Goal: Find specific page/section: Find specific page/section

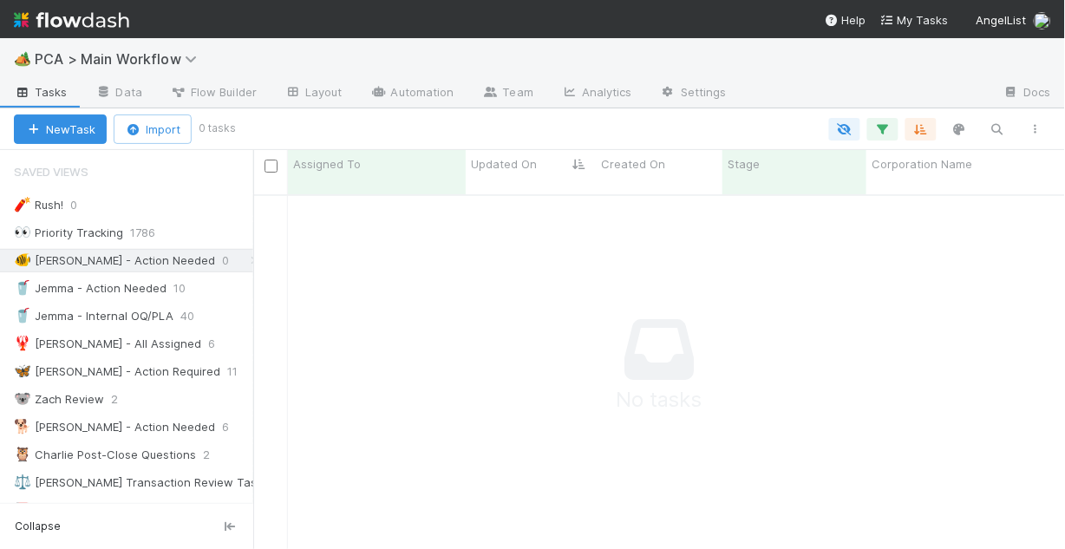
scroll to position [347, 802]
